Goal: Task Accomplishment & Management: Use online tool/utility

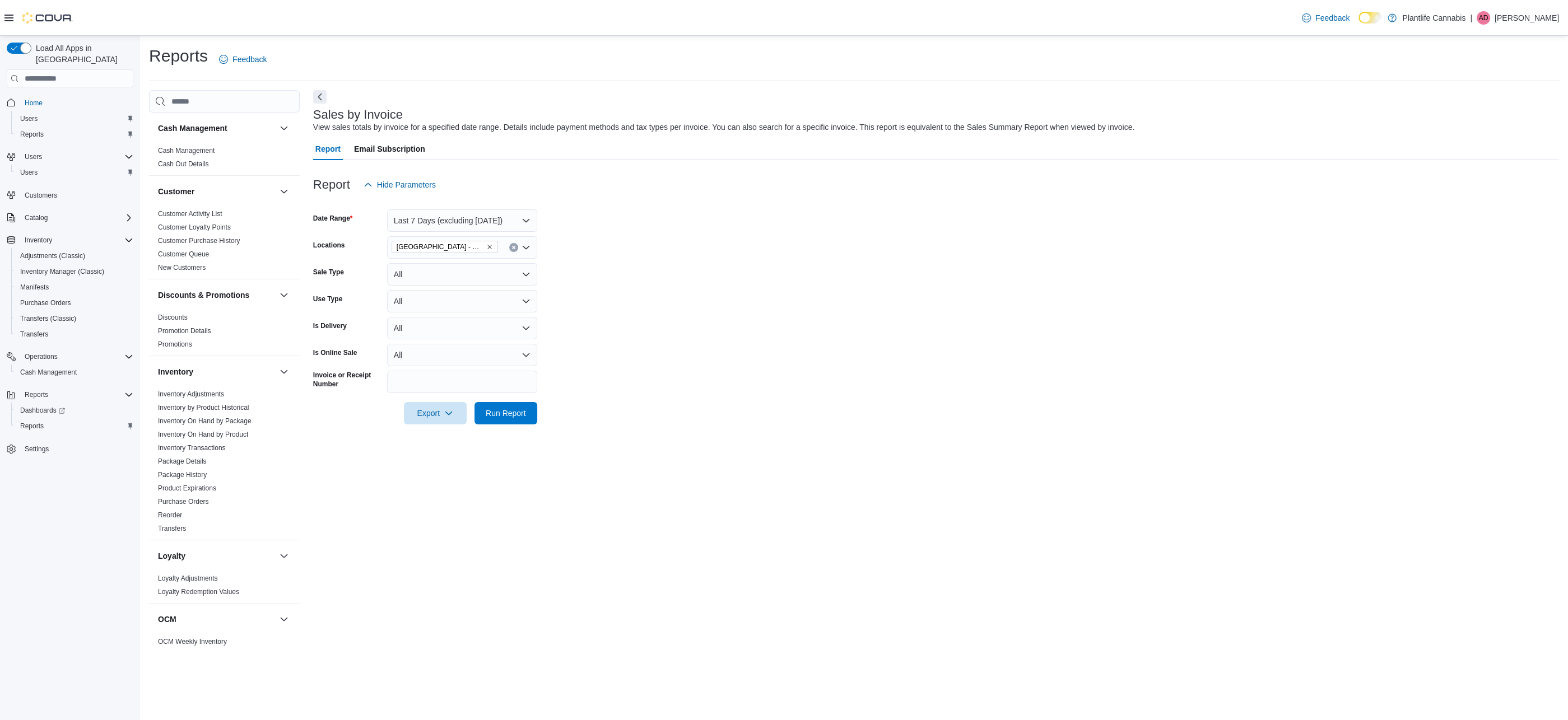
scroll to position [410, 0]
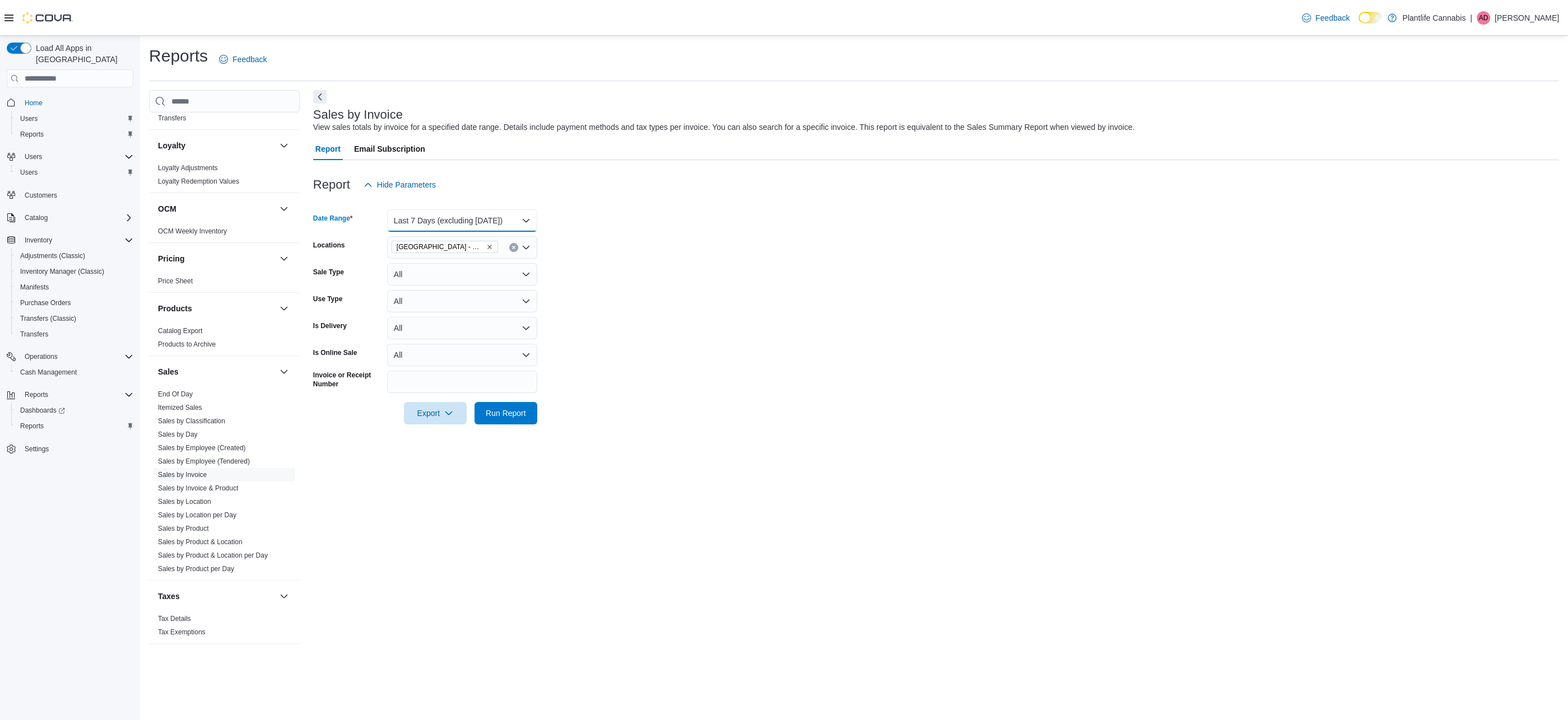
click at [520, 220] on button "Last 7 Days (excluding [DATE])" at bounding box center [462, 221] width 150 height 23
click at [487, 255] on button "[DATE]" at bounding box center [462, 265] width 150 height 23
click at [513, 415] on span "Run Report" at bounding box center [506, 412] width 40 height 11
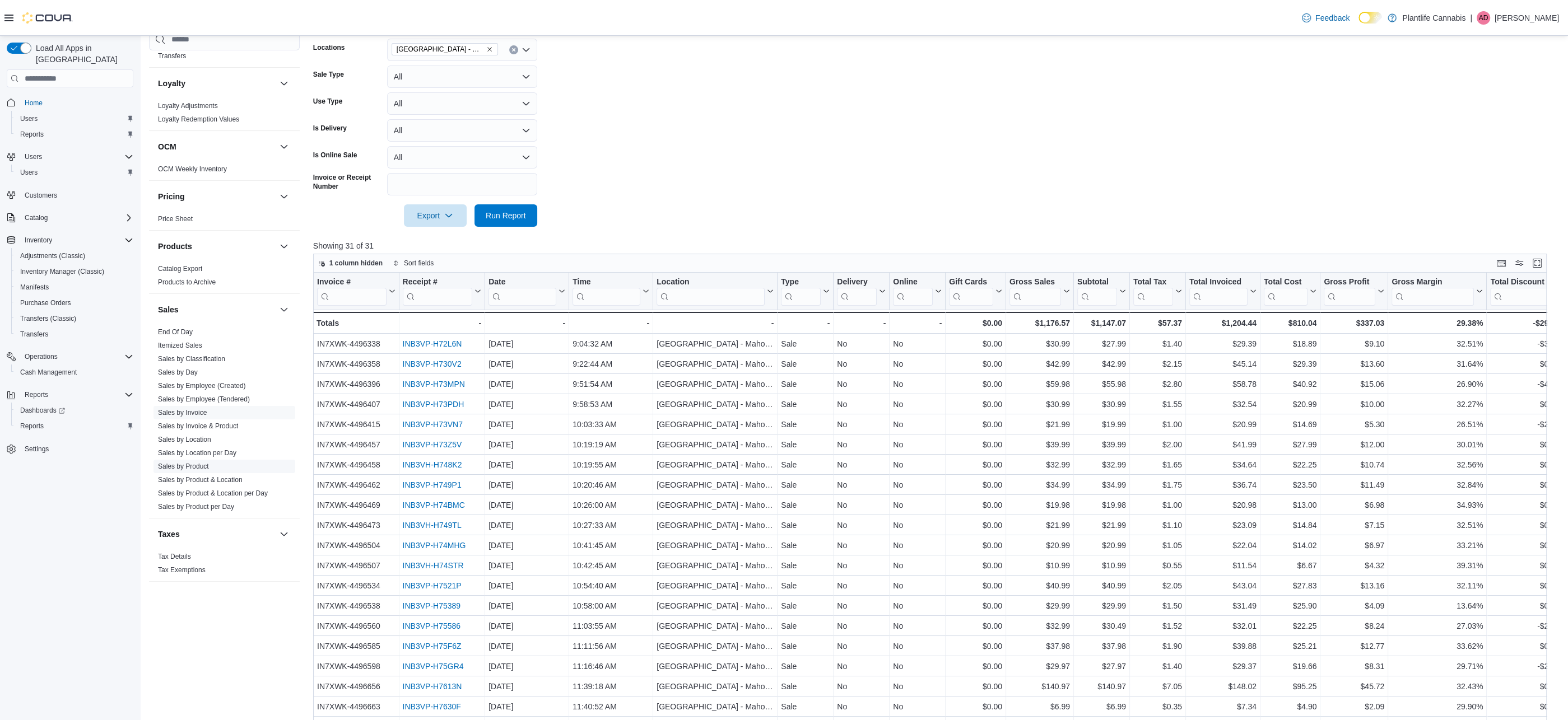
scroll to position [317, 0]
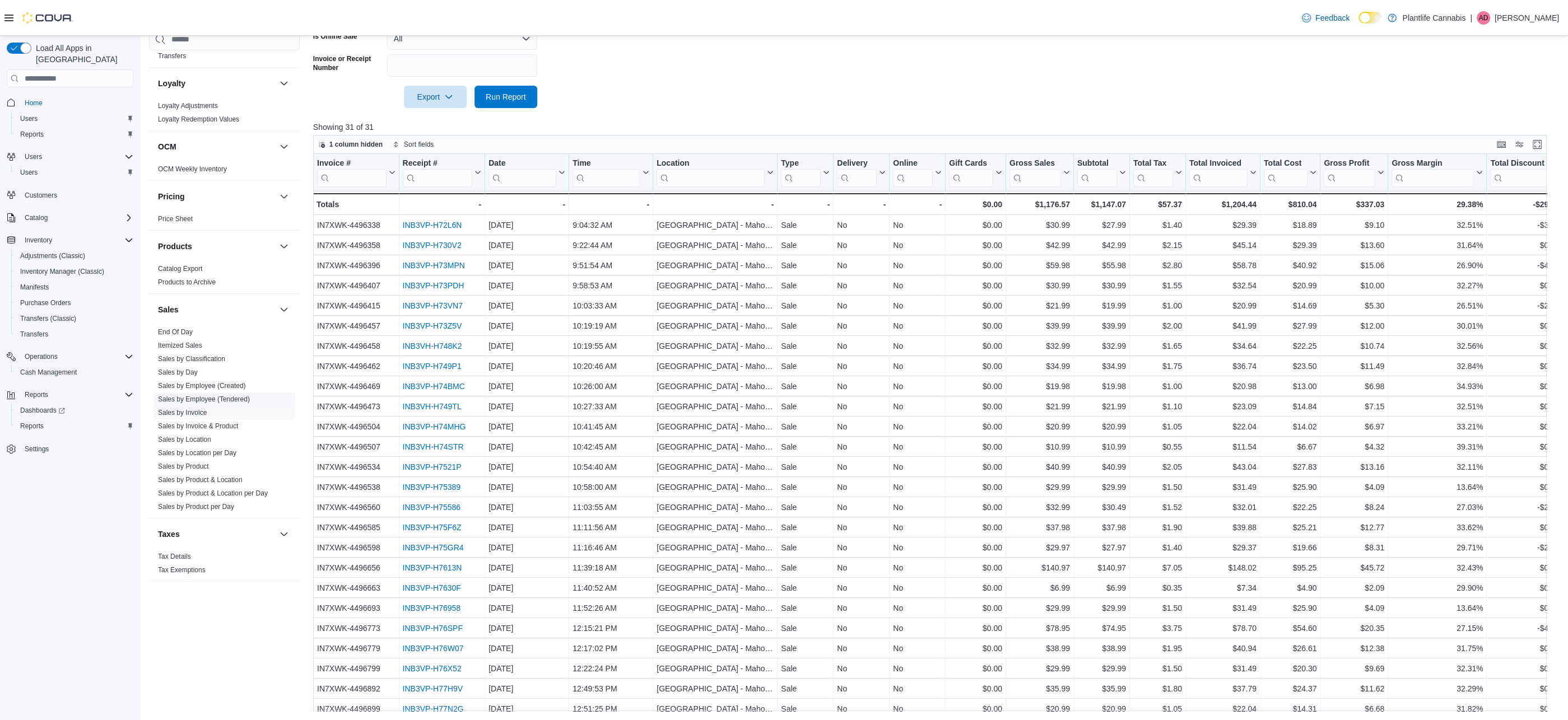
click at [227, 400] on link "Sales by Employee (Tendered)" at bounding box center [203, 399] width 92 height 8
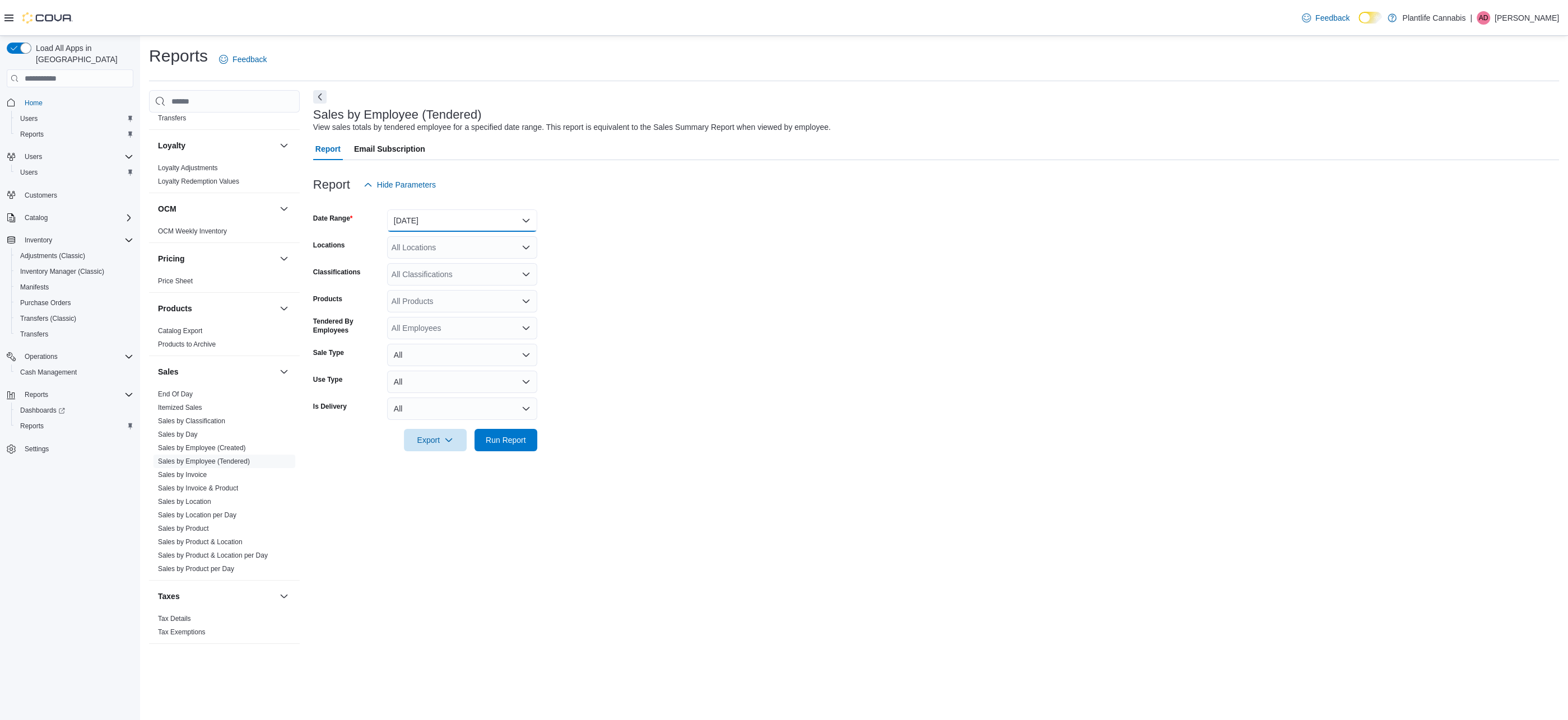
click at [473, 220] on button "[DATE]" at bounding box center [462, 221] width 150 height 23
click at [457, 264] on span "[DATE]" at bounding box center [468, 265] width 127 height 13
click at [458, 246] on div "All Locations" at bounding box center [462, 248] width 150 height 23
type input "****"
click at [478, 265] on span "[GEOGRAPHIC_DATA] - Mahogany Market" at bounding box center [492, 267] width 151 height 11
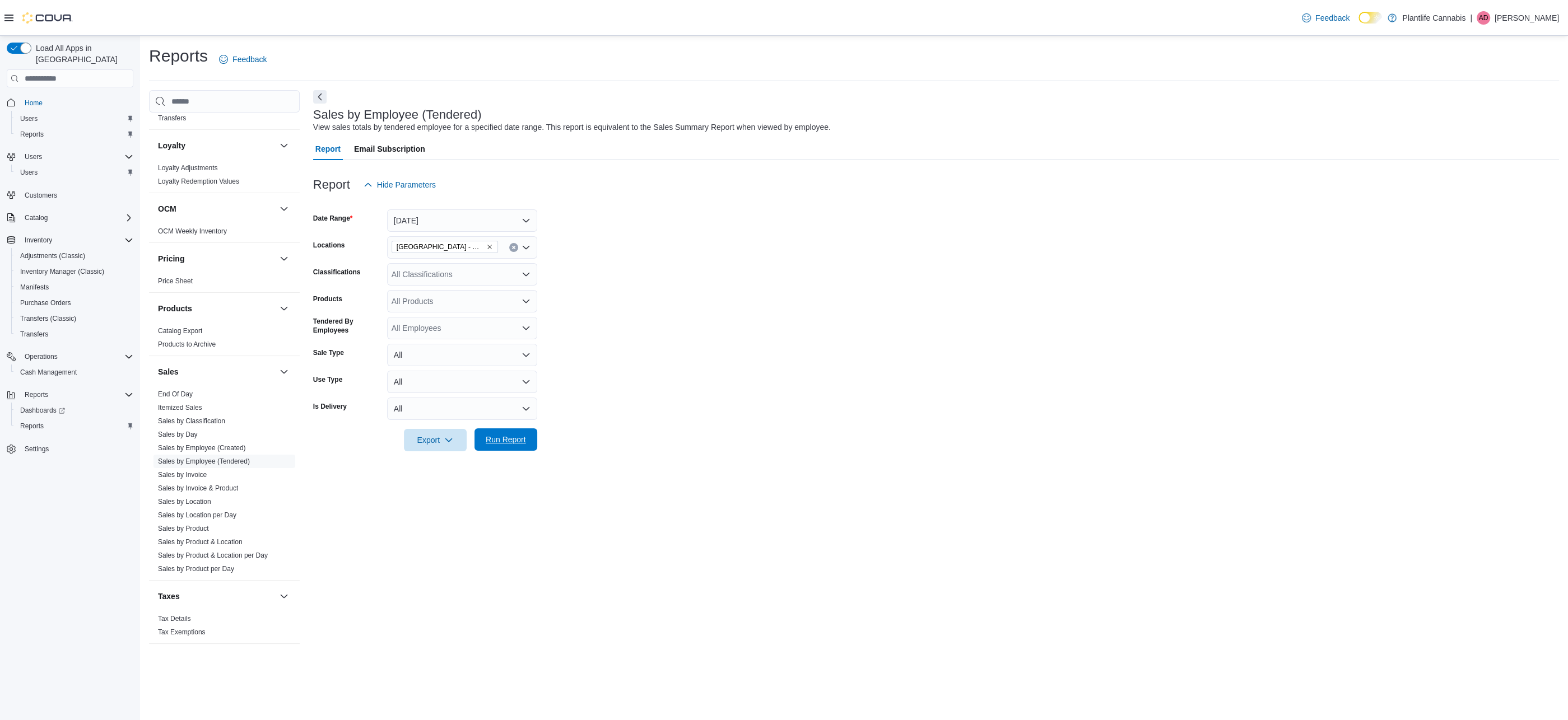
click at [517, 448] on span "Run Report" at bounding box center [506, 440] width 49 height 23
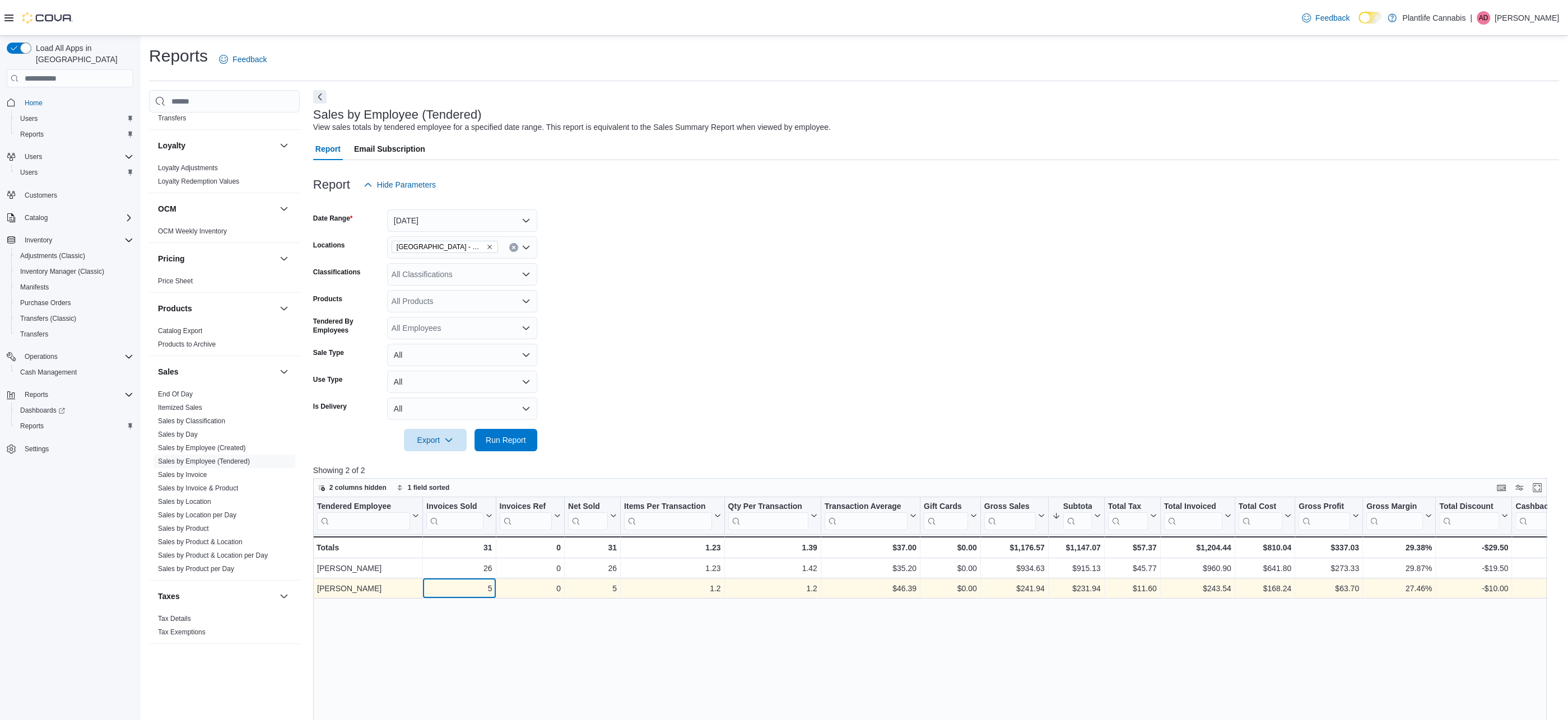
click at [489, 588] on div "5" at bounding box center [458, 588] width 65 height 13
copy div "5"
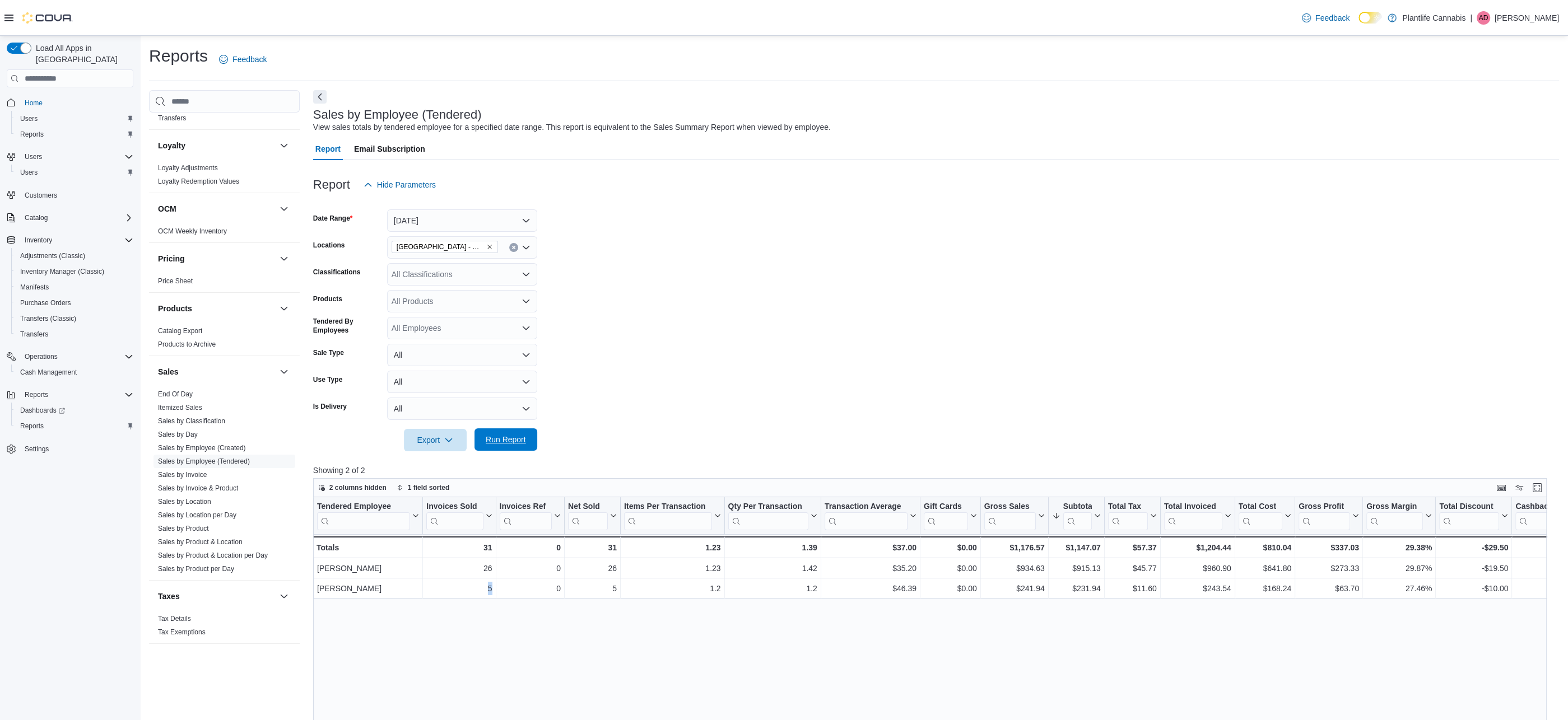
click at [512, 440] on span "Run Report" at bounding box center [506, 440] width 40 height 11
